Goal: Information Seeking & Learning: Learn about a topic

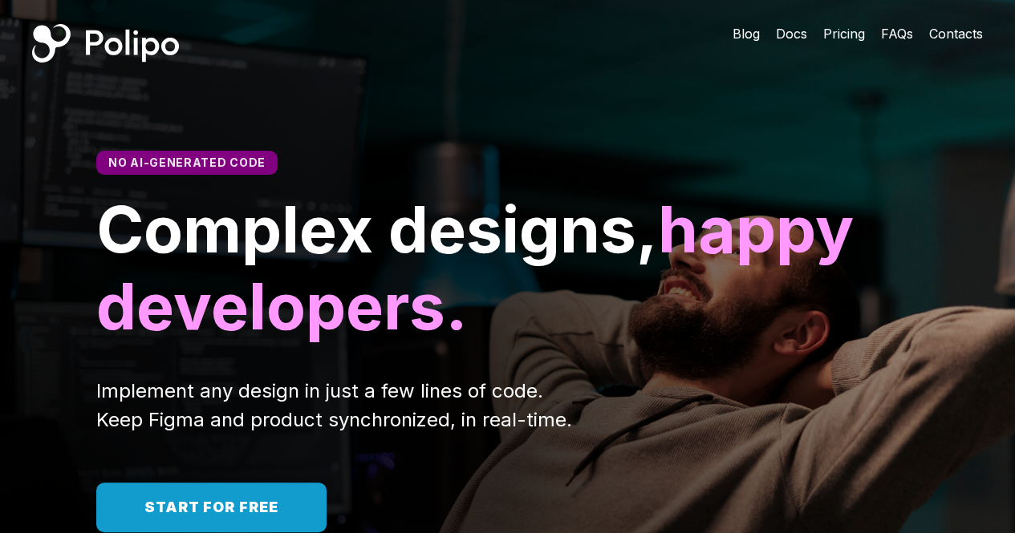
scroll to position [160, 0]
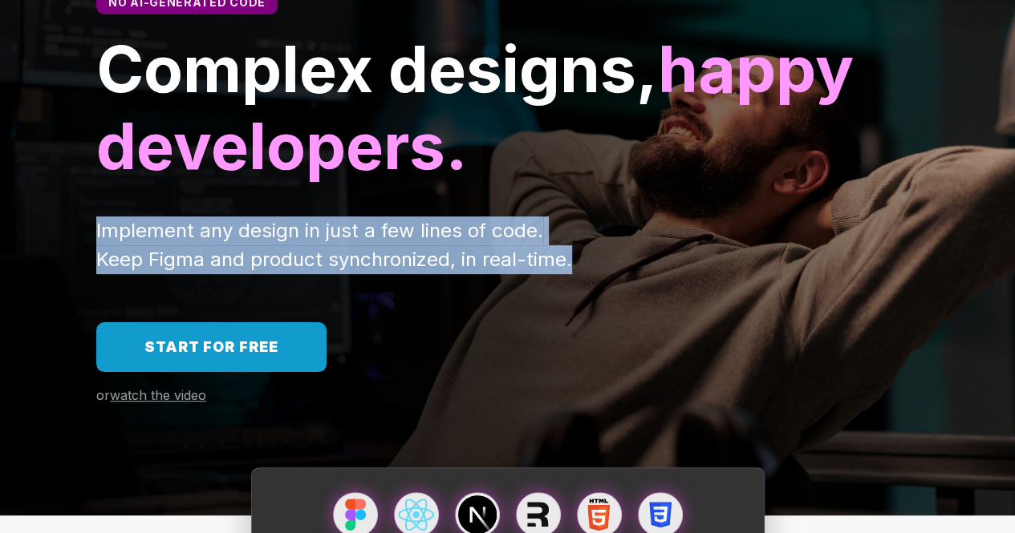
drag, startPoint x: 98, startPoint y: 229, endPoint x: 565, endPoint y: 252, distance: 468.2
click at [565, 252] on span "Implement any design in just a few lines of code. Keep Figma and product synchr…" at bounding box center [334, 245] width 476 height 52
copy span "Implement any design in just a few lines of code. Keep Figma and product synchr…"
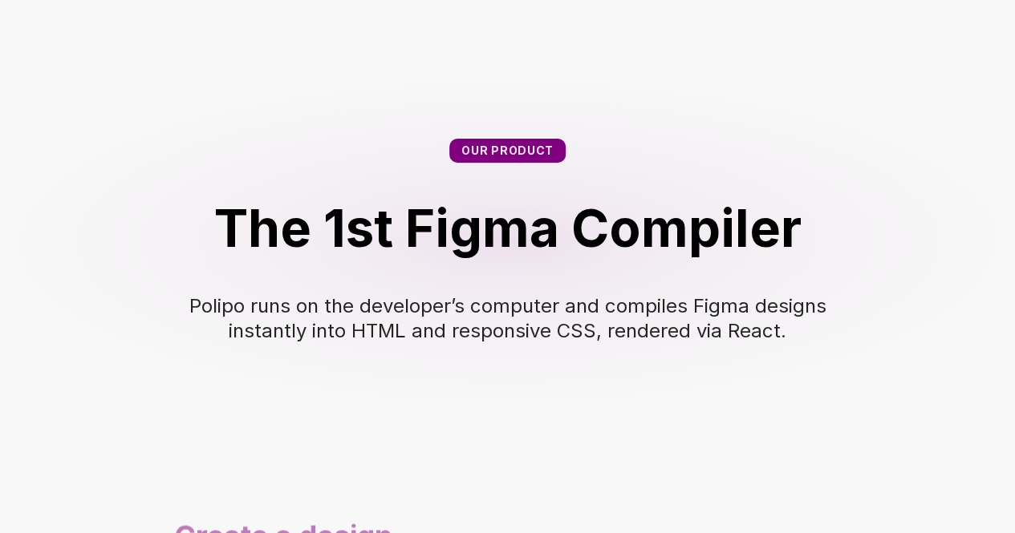
scroll to position [802, 0]
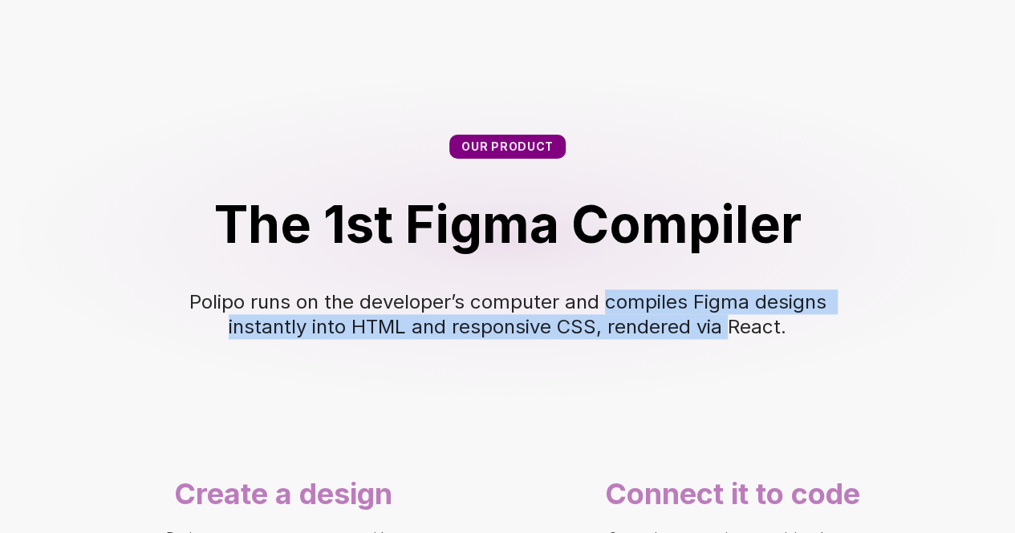
drag, startPoint x: 604, startPoint y: 302, endPoint x: 726, endPoint y: 336, distance: 126.5
click at [726, 336] on span "Polipo runs on the developer’s computer and compiles Figma designs instantly in…" at bounding box center [510, 314] width 642 height 48
click at [302, 306] on span "Polipo runs on the developer’s computer and compiles Figma designs instantly in…" at bounding box center [510, 314] width 642 height 48
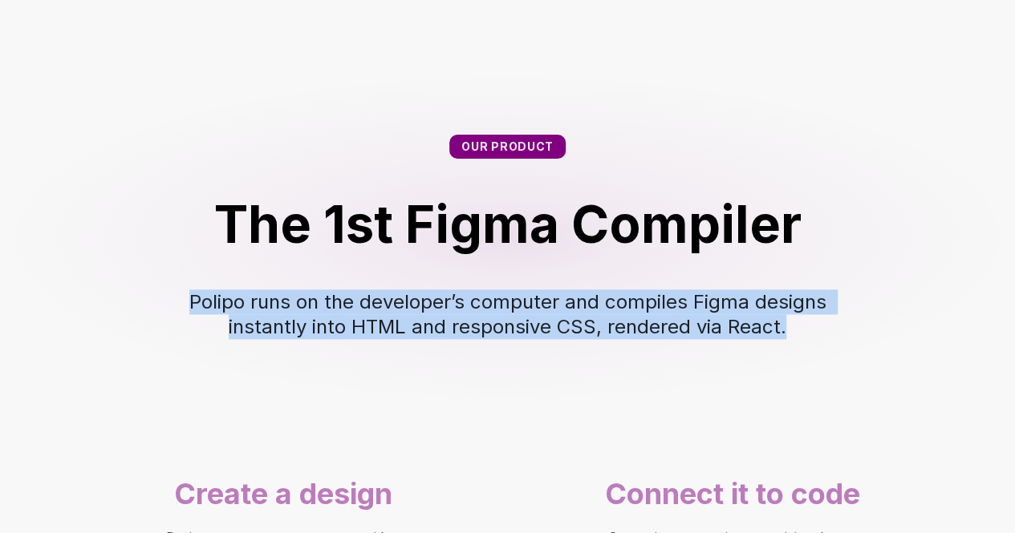
drag, startPoint x: 191, startPoint y: 296, endPoint x: 794, endPoint y: 325, distance: 603.8
click at [794, 325] on div "Polipo runs on the developer’s computer and compiles Figma designs instantly in…" at bounding box center [508, 315] width 642 height 50
copy span "Polipo runs on the developer’s computer and compiles Figma designs instantly in…"
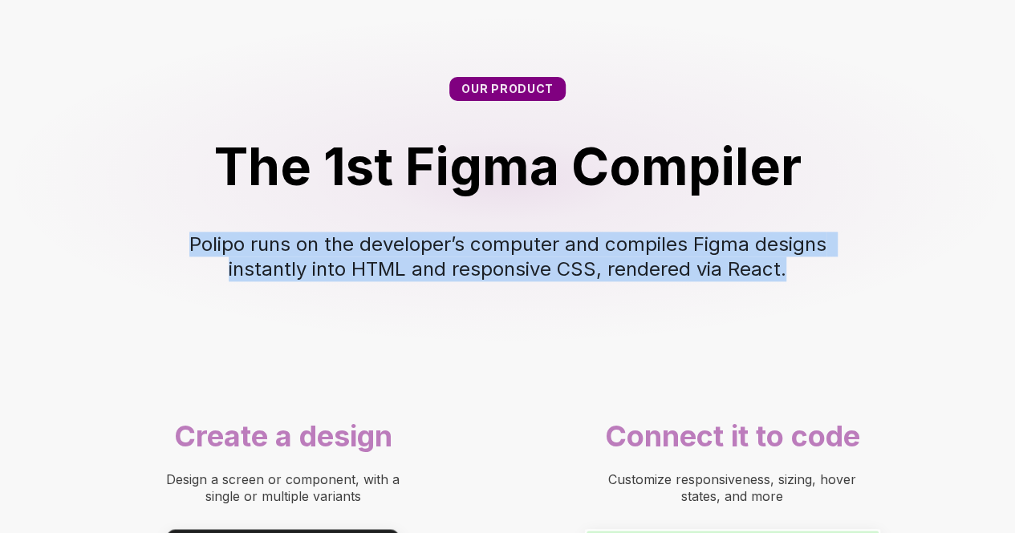
scroll to position [1018, 0]
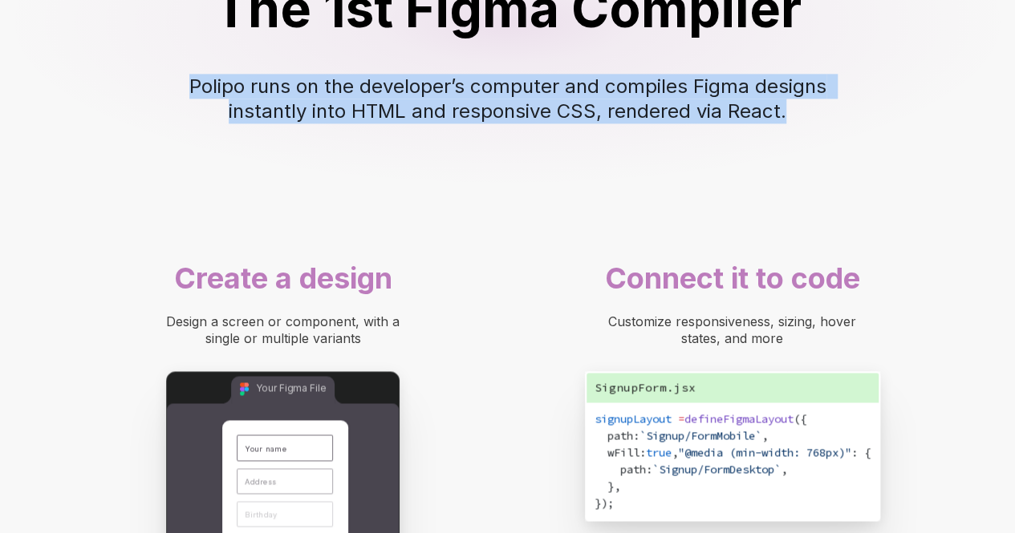
copy span "Polipo runs on the developer’s computer and compiles Figma designs instantly in…"
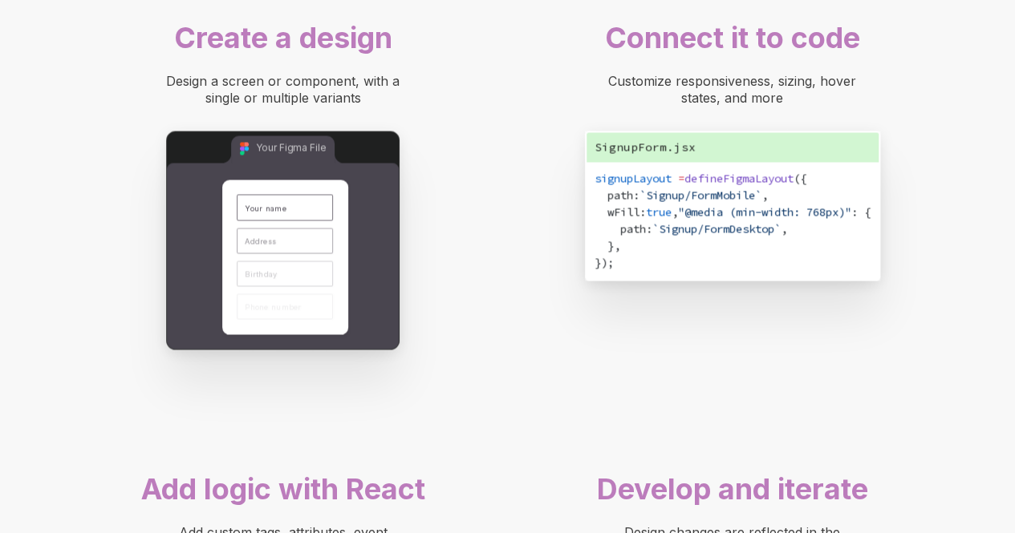
scroll to position [1659, 0]
